Goal: Task Accomplishment & Management: Use online tool/utility

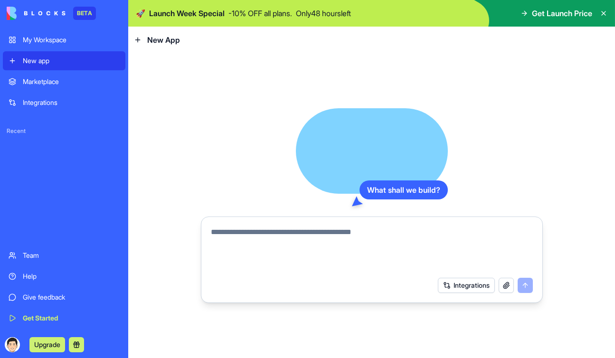
click at [523, 114] on div "What shall we build? Integrations" at bounding box center [372, 205] width 342 height 195
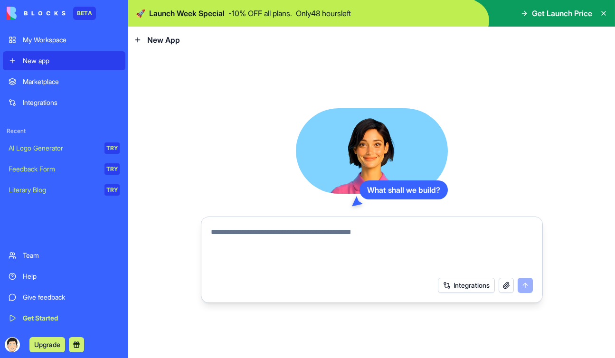
click at [54, 32] on link "My Workspace" at bounding box center [64, 39] width 123 height 19
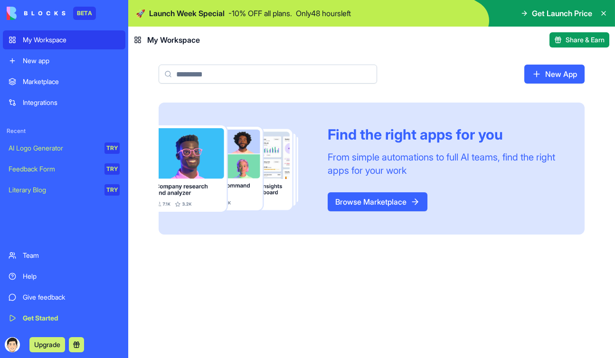
click at [87, 66] on link "New app" at bounding box center [64, 60] width 123 height 19
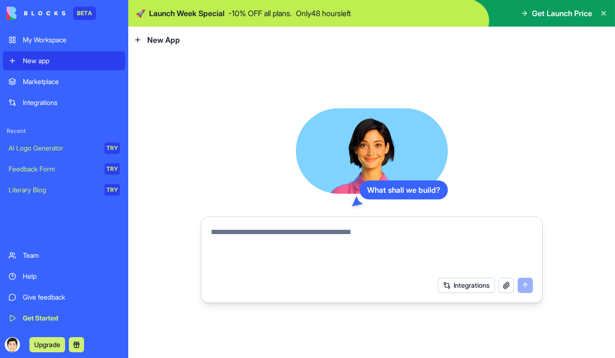
click at [57, 91] on div "Marketplace Integrations" at bounding box center [64, 92] width 123 height 40
click at [54, 83] on div "Marketplace" at bounding box center [71, 82] width 97 height 10
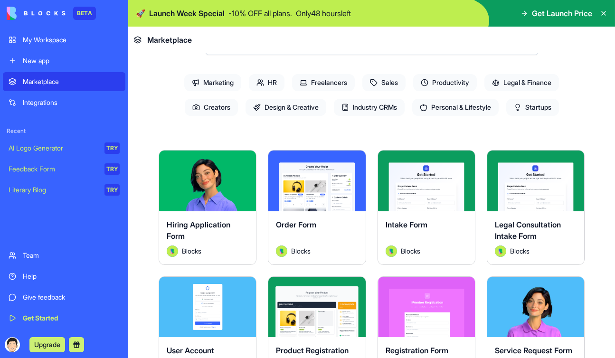
scroll to position [137, 0]
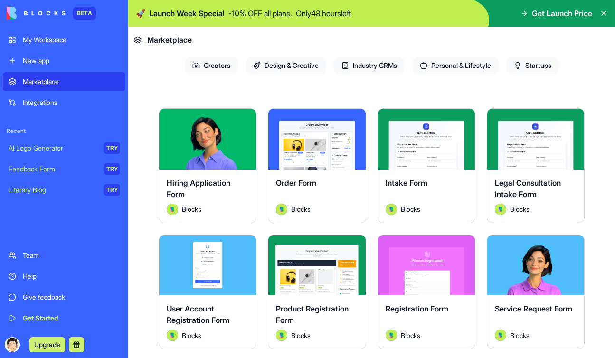
click at [74, 107] on link "Integrations" at bounding box center [64, 102] width 123 height 19
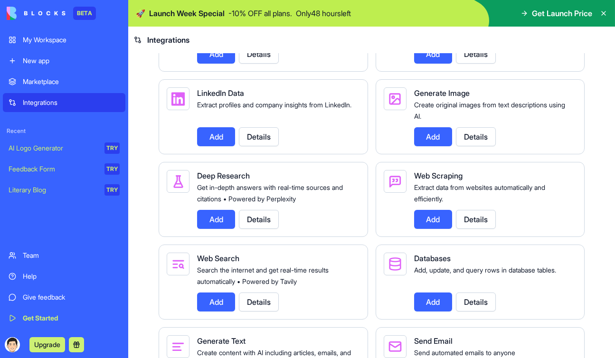
scroll to position [1313, 0]
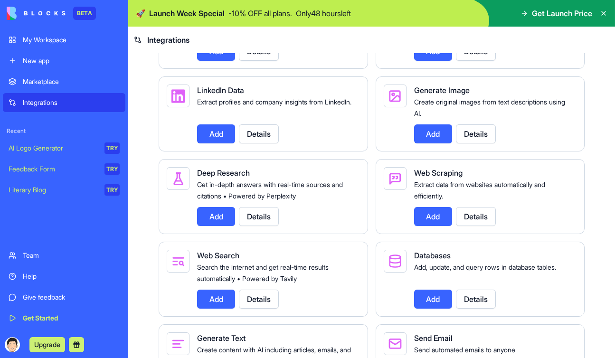
click at [473, 219] on button "Details" at bounding box center [476, 216] width 40 height 19
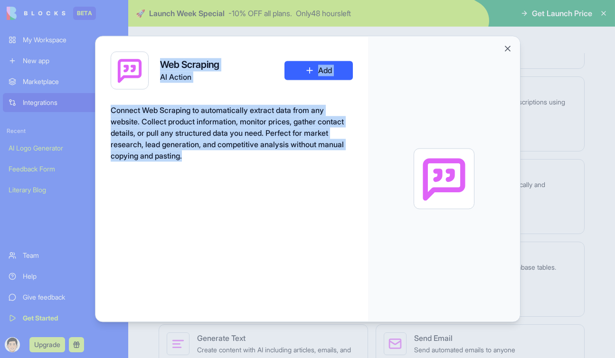
drag, startPoint x: 216, startPoint y: 166, endPoint x: 93, endPoint y: 116, distance: 132.8
click at [93, 116] on body "BETA My Workspace New app Marketplace Integrations Recent AI Logo Generator TRY…" at bounding box center [307, 179] width 615 height 358
click at [104, 115] on div "Web Scraping AI Action Add Connect Web Scraping to automatically extract data f…" at bounding box center [231, 179] width 273 height 286
drag, startPoint x: 110, startPoint y: 109, endPoint x: 238, endPoint y: 152, distance: 135.0
click at [239, 152] on div "Connect Web Scraping to automatically extract data from any website. Collect pr…" at bounding box center [232, 133] width 242 height 57
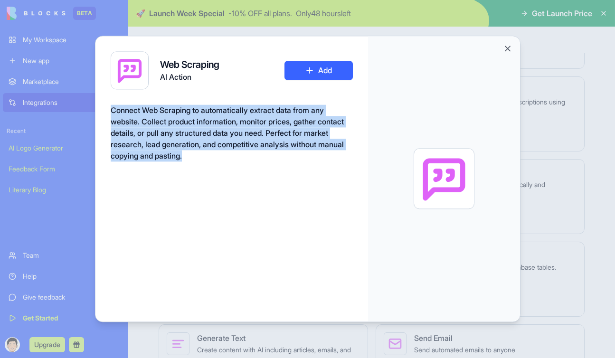
copy span "Connect Web Scraping to automatically extract data from any website. Collect pr…"
click at [251, 159] on div "Connect Web Scraping to automatically extract data from any website. Collect pr…" at bounding box center [232, 133] width 242 height 57
drag, startPoint x: 232, startPoint y: 160, endPoint x: 104, endPoint y: 109, distance: 138.0
click at [104, 109] on div "Web Scraping AI Action Add Connect Web Scraping to automatically extract data f…" at bounding box center [231, 179] width 273 height 286
copy span "Connect Web Scraping to automatically extract data from any website. Collect pr…"
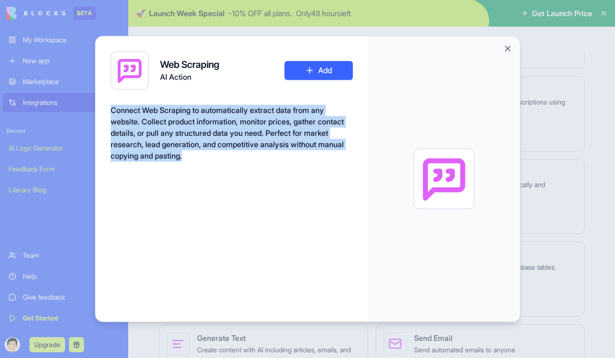
click at [351, 64] on button "Add" at bounding box center [319, 70] width 68 height 19
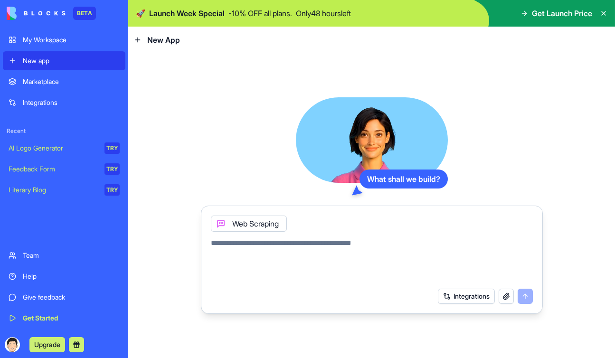
click at [334, 252] on textarea at bounding box center [372, 261] width 322 height 46
click at [356, 241] on textarea at bounding box center [372, 261] width 322 height 46
click at [283, 242] on textarea at bounding box center [372, 261] width 322 height 46
paste textarea "**********"
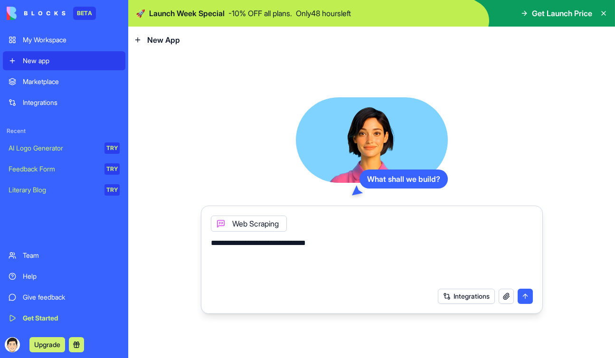
type textarea "**********"
click at [523, 295] on button "submit" at bounding box center [525, 296] width 15 height 15
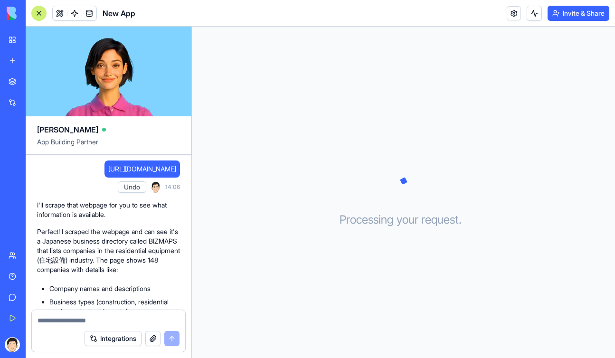
scroll to position [45, 0]
